Goal: Information Seeking & Learning: Learn about a topic

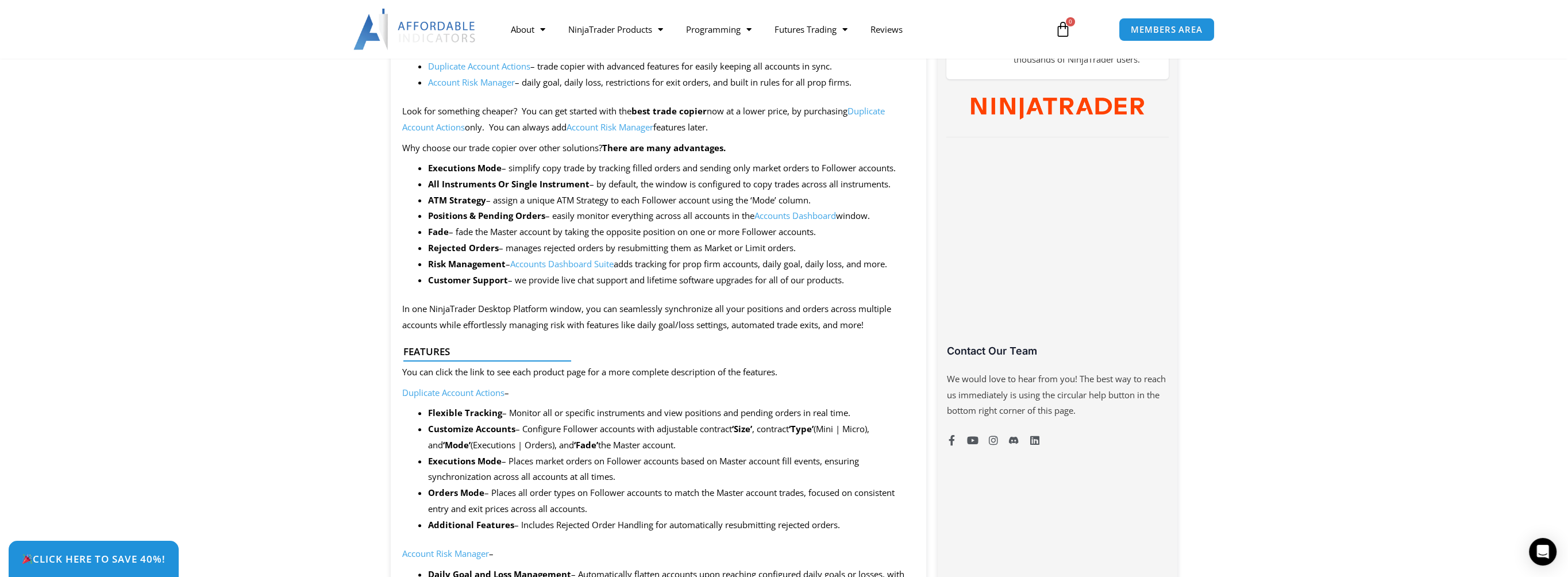
scroll to position [632, 0]
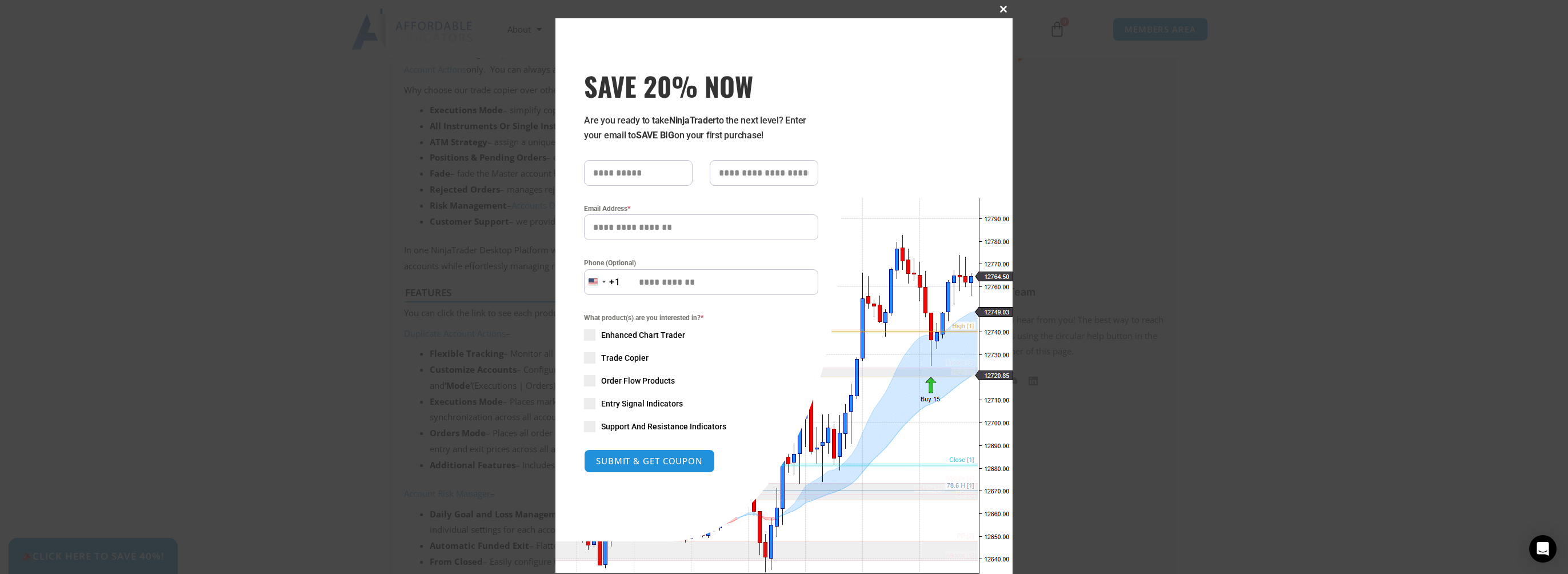
click at [999, 11] on span "SAVE 20% NOW popup" at bounding box center [1003, 9] width 19 height 7
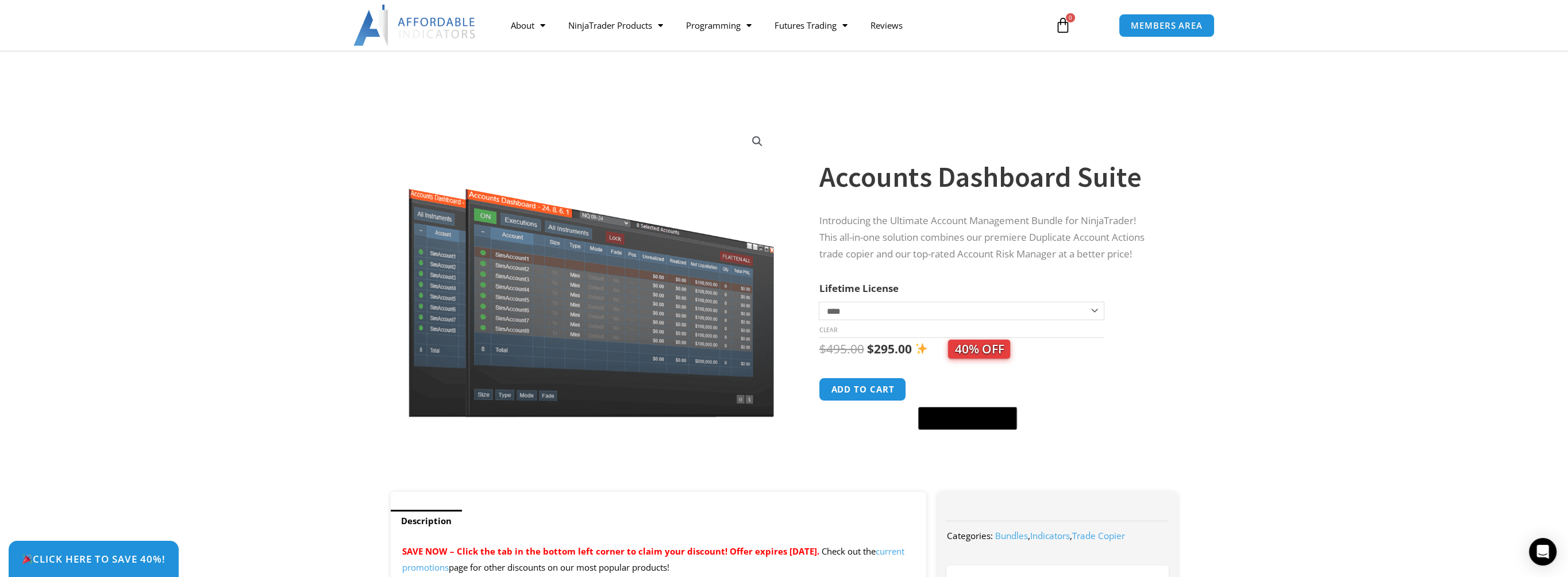
scroll to position [115, 0]
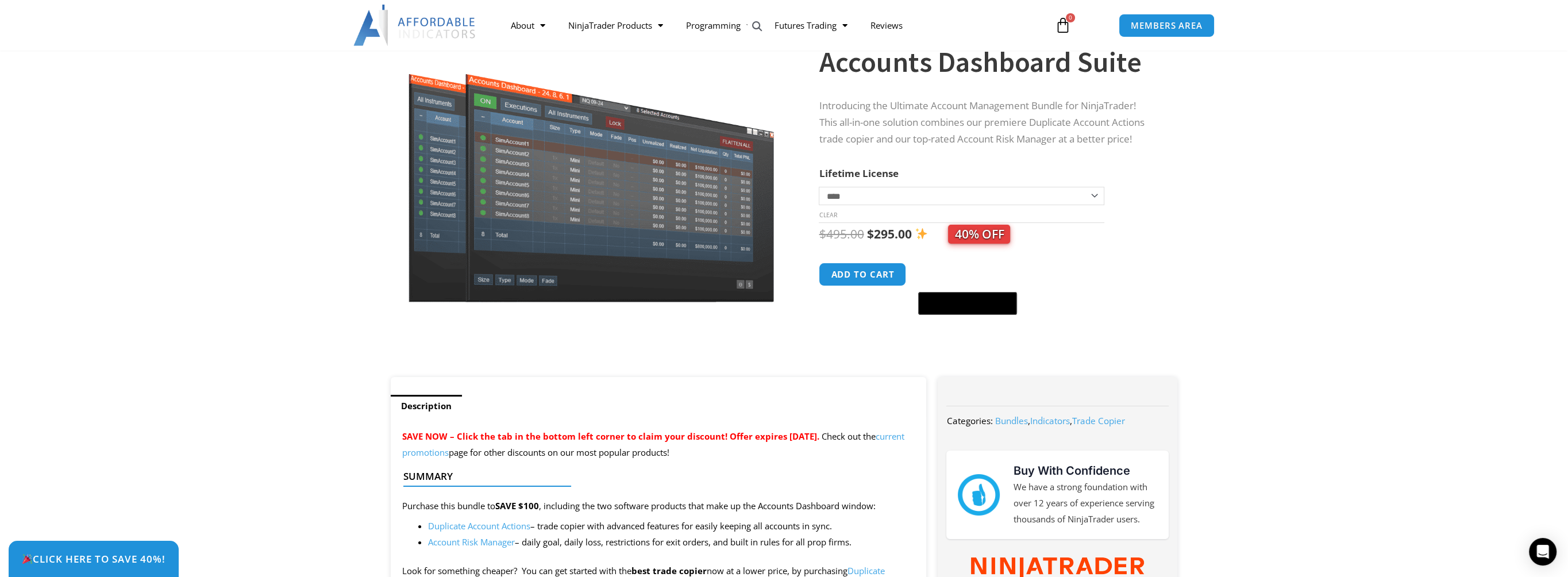
click at [1091, 195] on select "**********" at bounding box center [961, 196] width 285 height 19
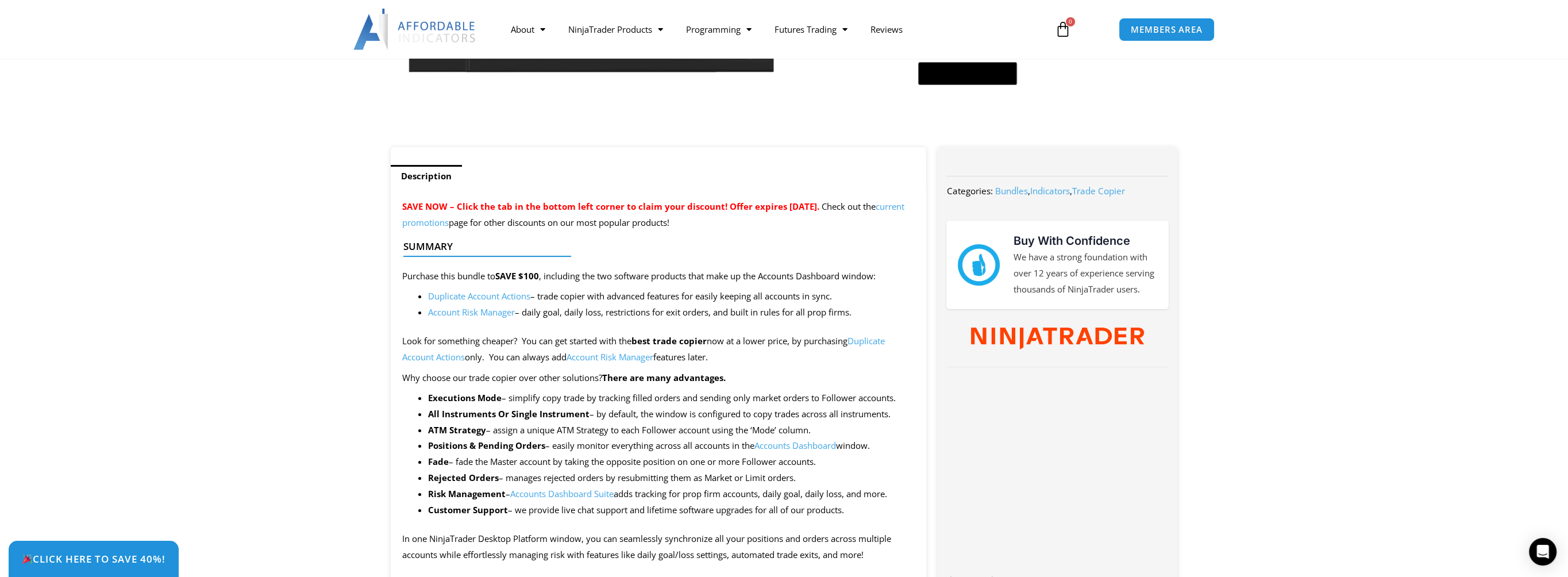
scroll to position [0, 0]
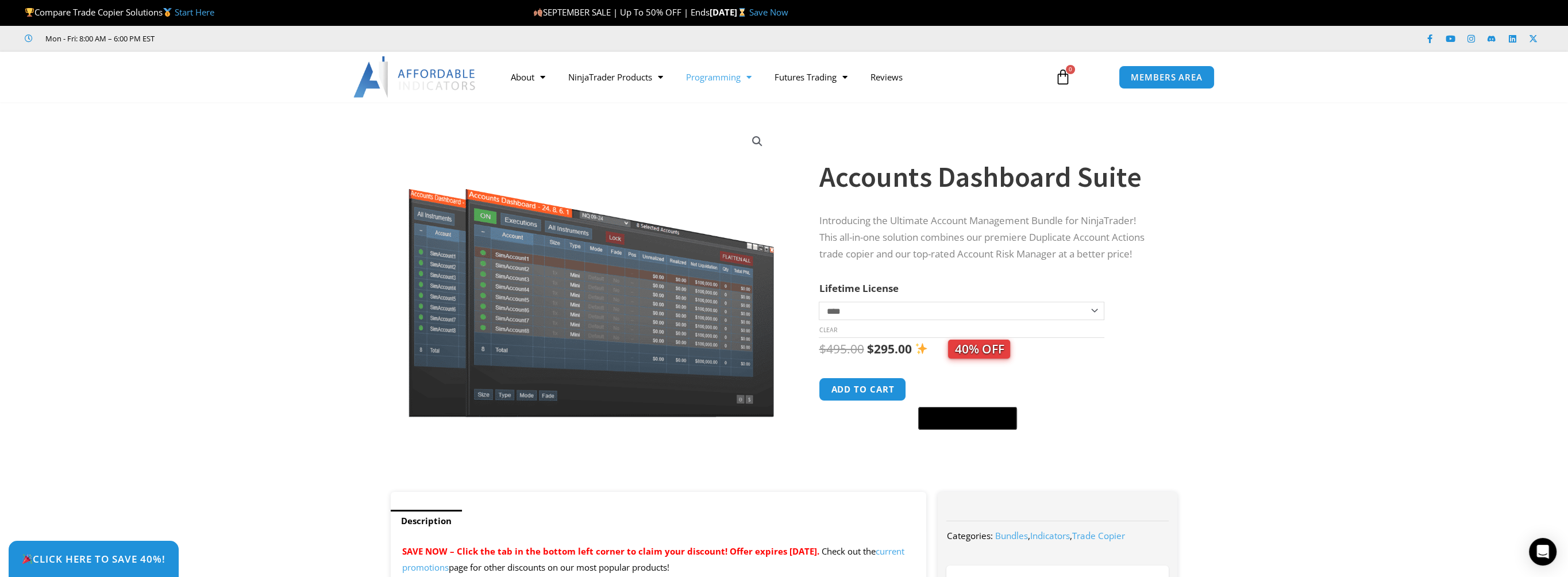
click at [752, 74] on span "Menu" at bounding box center [746, 77] width 11 height 20
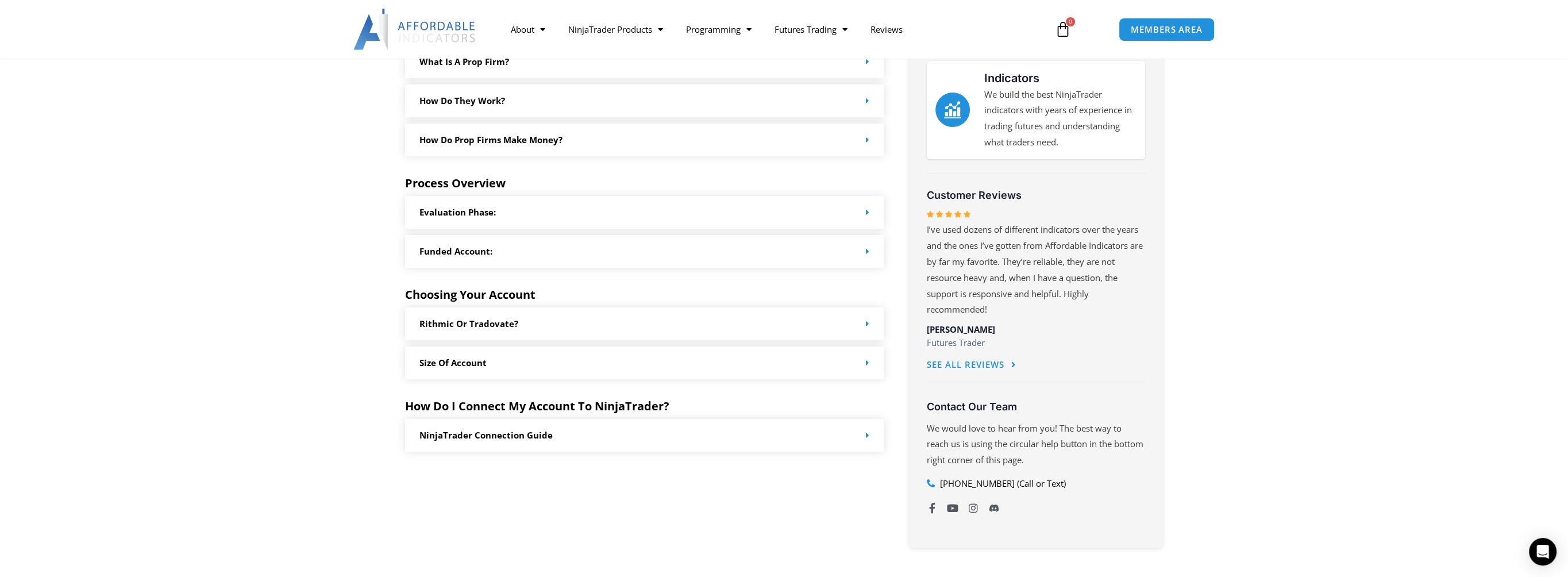
scroll to position [575, 0]
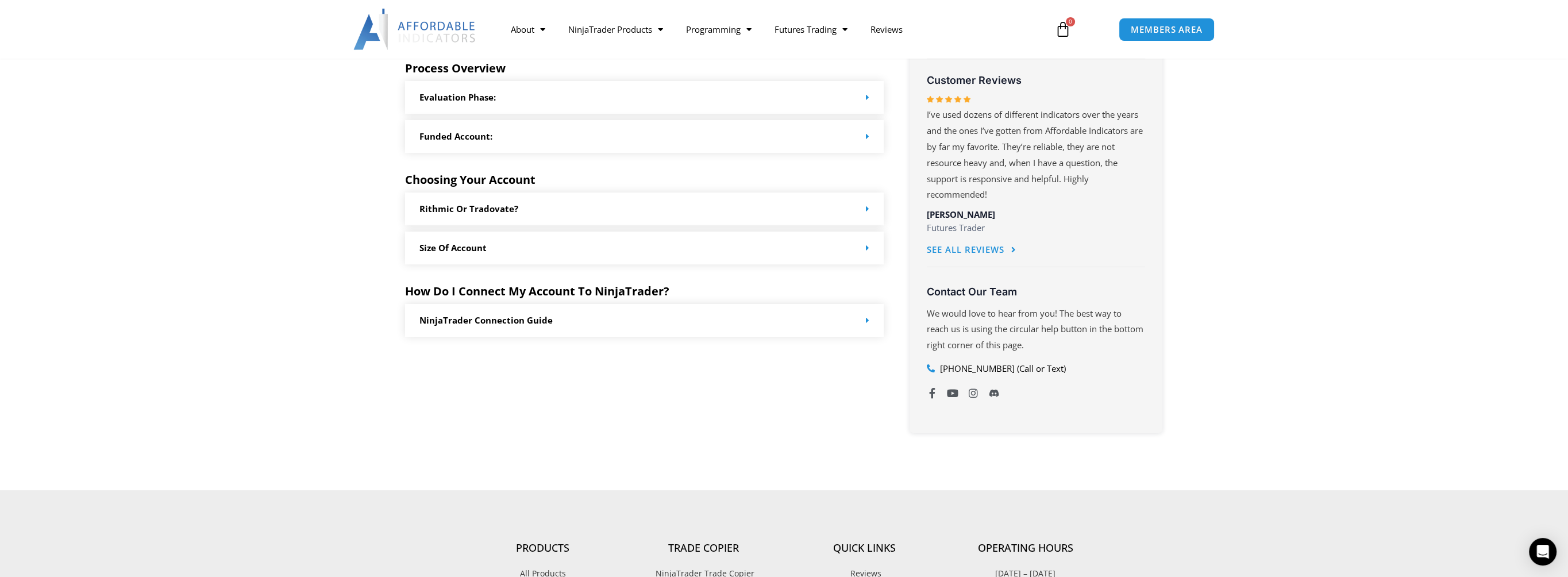
click at [571, 255] on div "Size of Account" at bounding box center [644, 248] width 479 height 33
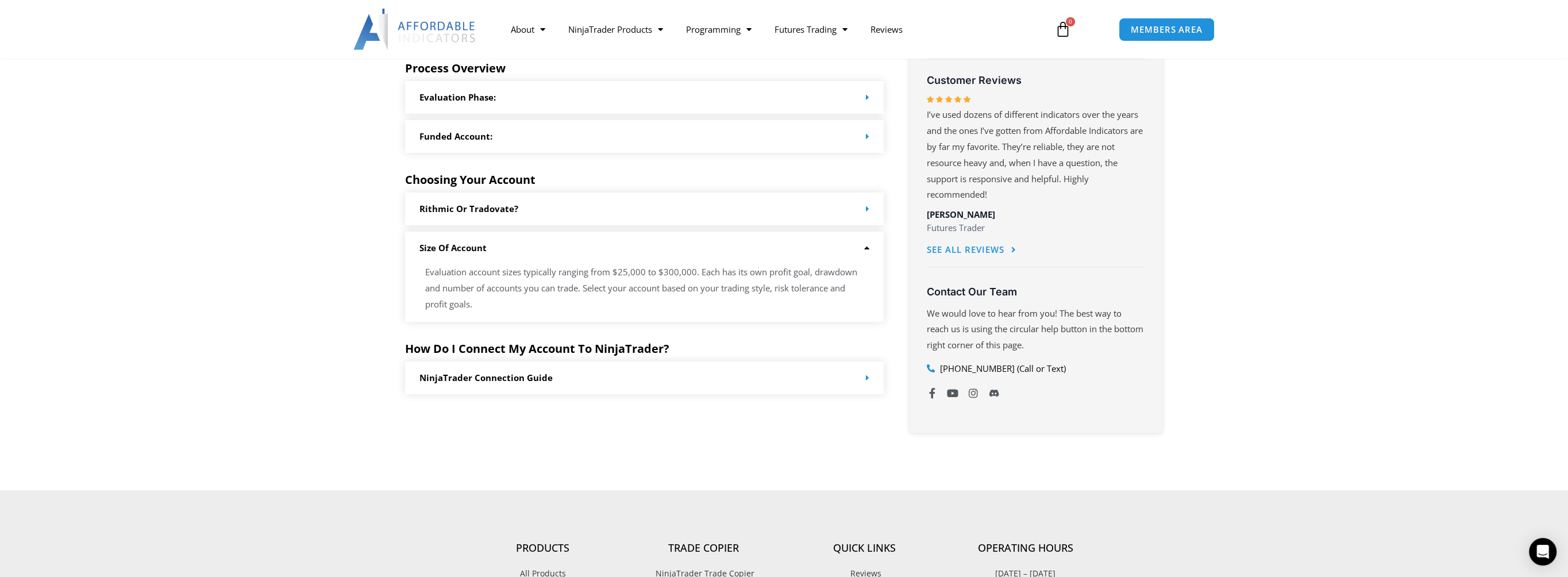
click at [669, 213] on div "Rithmic or Tradovate?" at bounding box center [644, 209] width 479 height 33
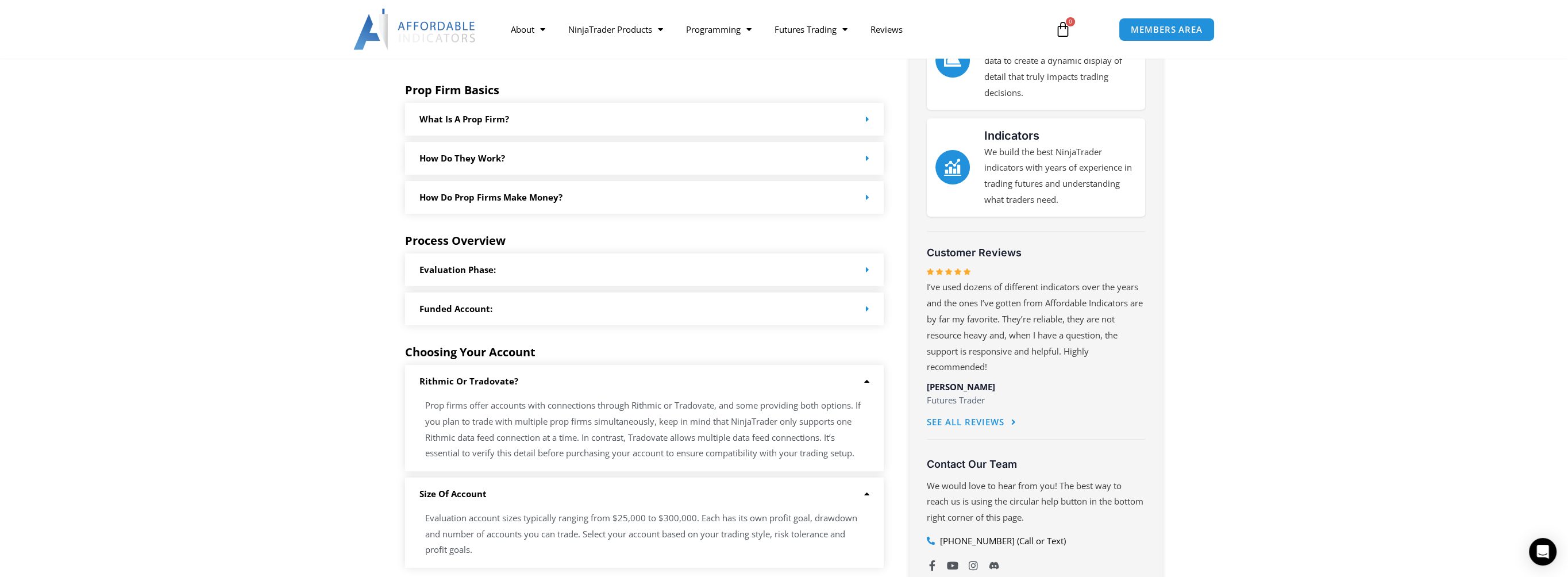
scroll to position [345, 0]
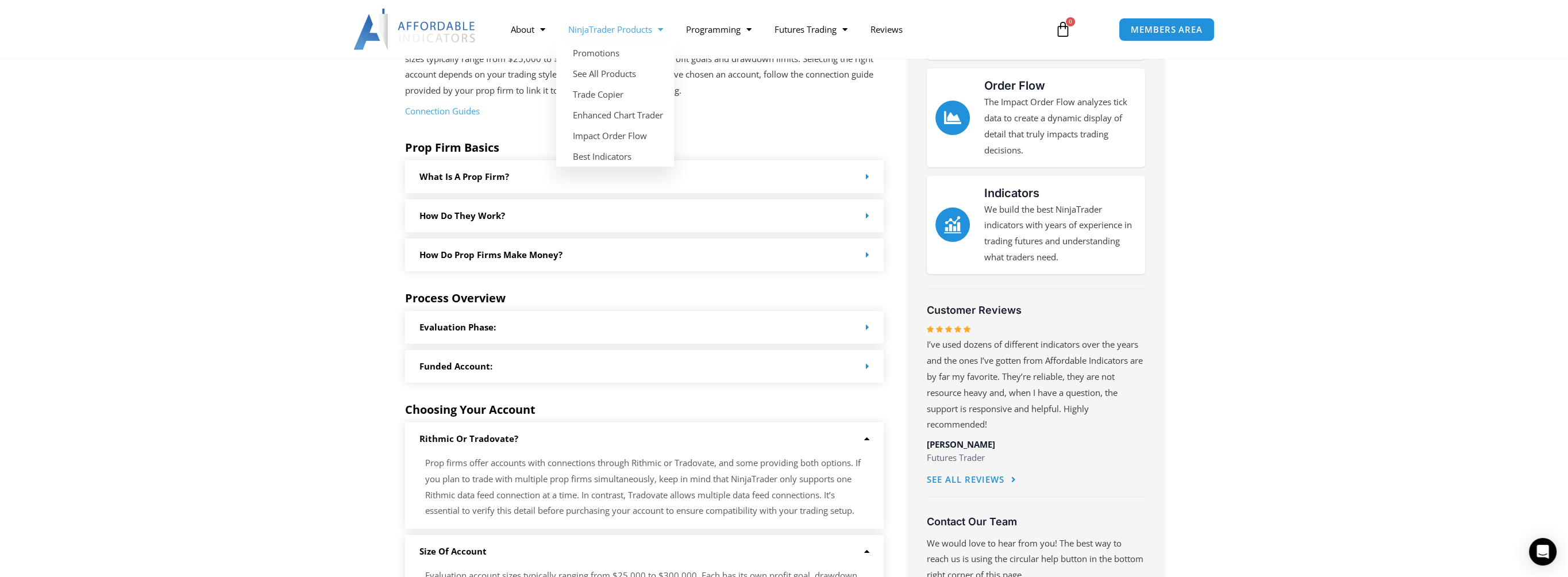
click at [645, 27] on link "NinjaTrader Products" at bounding box center [615, 29] width 118 height 26
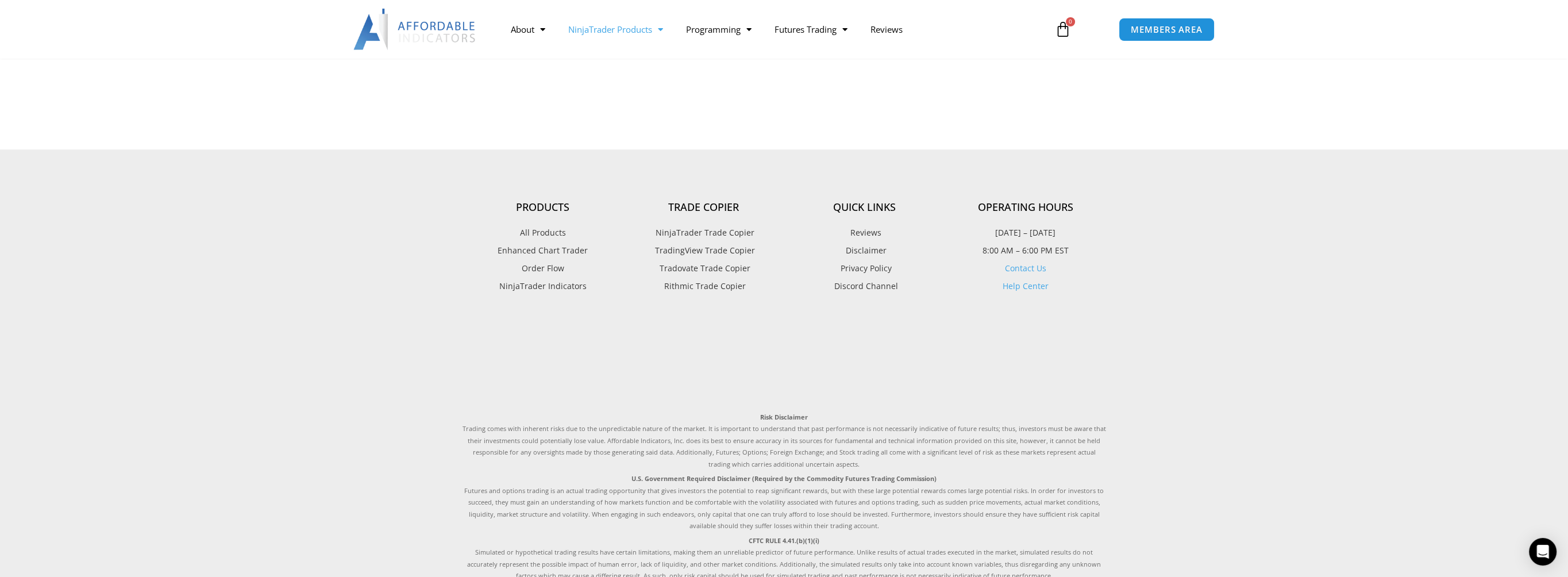
scroll to position [1552, 0]
